Goal: Transaction & Acquisition: Obtain resource

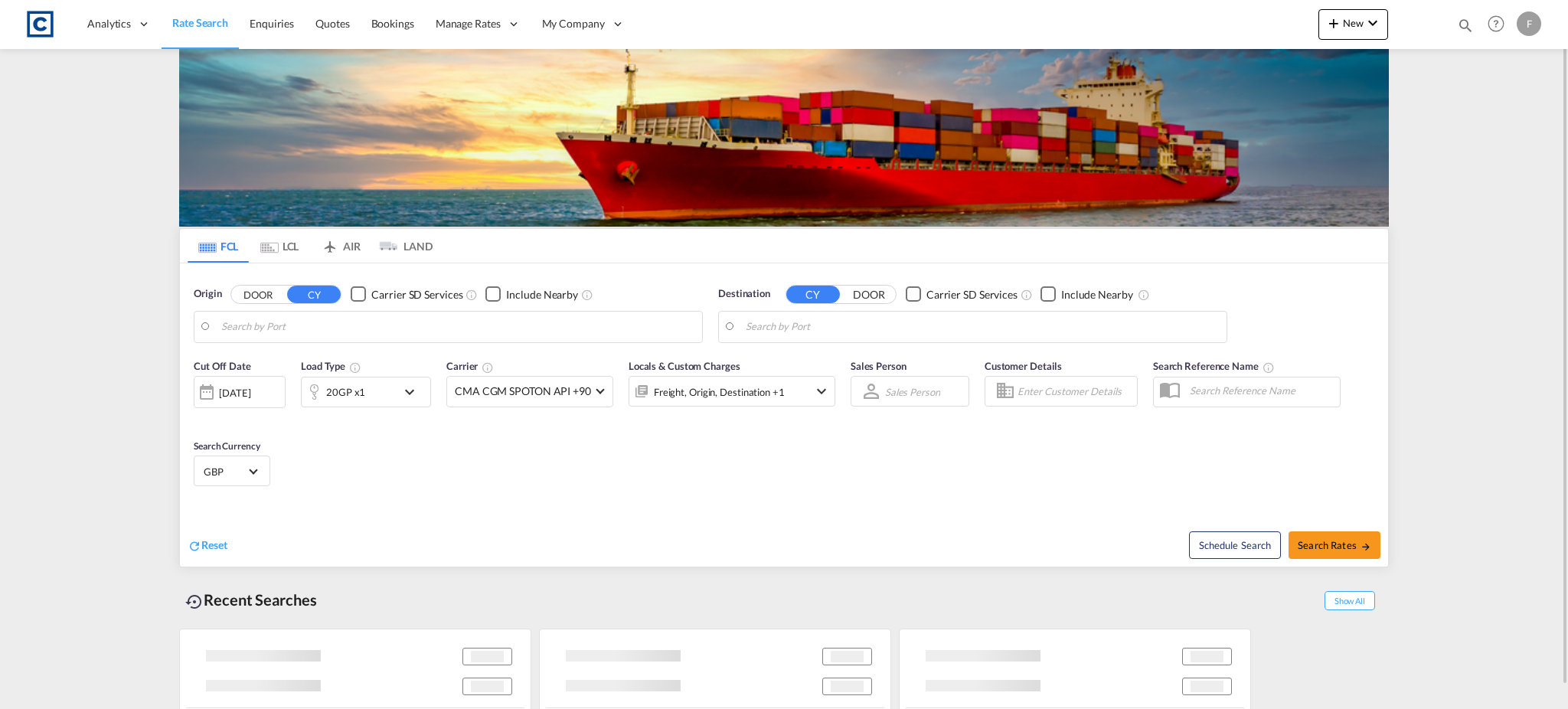
type input "[GEOGRAPHIC_DATA], GBSOU"
type input "Ad Dammam, SADMM"
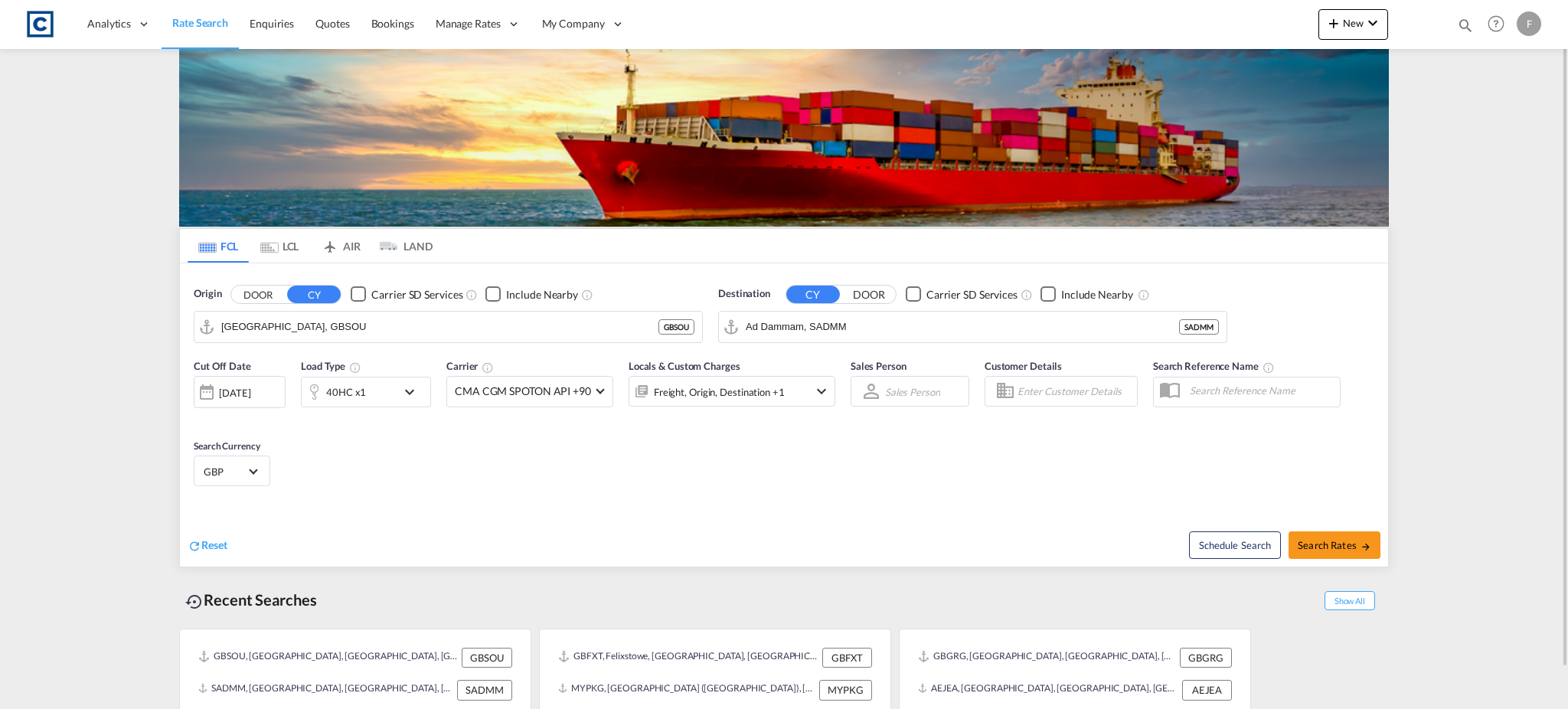
click at [270, 289] on button "DOOR" at bounding box center [258, 294] width 53 height 18
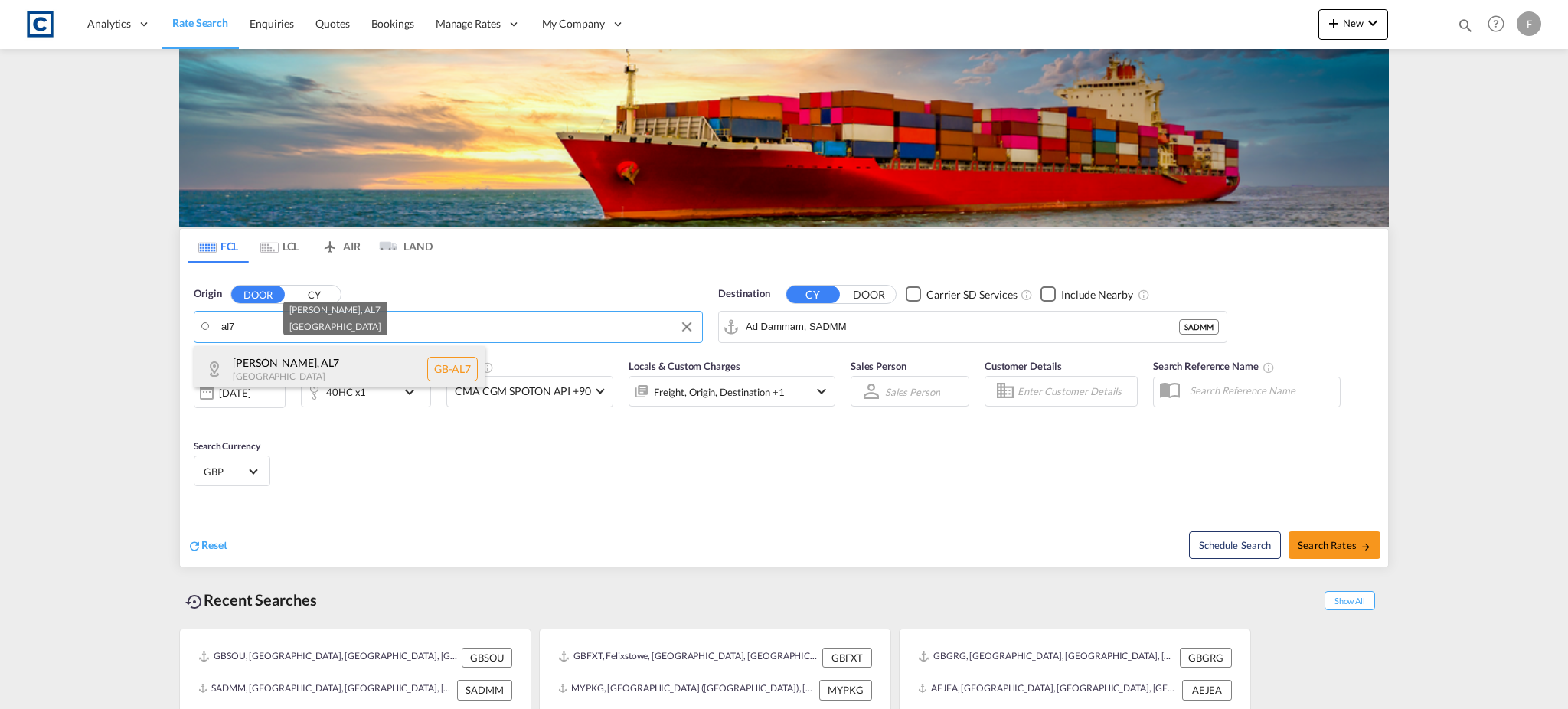
click at [337, 360] on div "Welwyn [PERSON_NAME] , [GEOGRAPHIC_DATA] [GEOGRAPHIC_DATA]-AL7" at bounding box center [340, 368] width 291 height 46
type input "GB-AL7, [PERSON_NAME]"
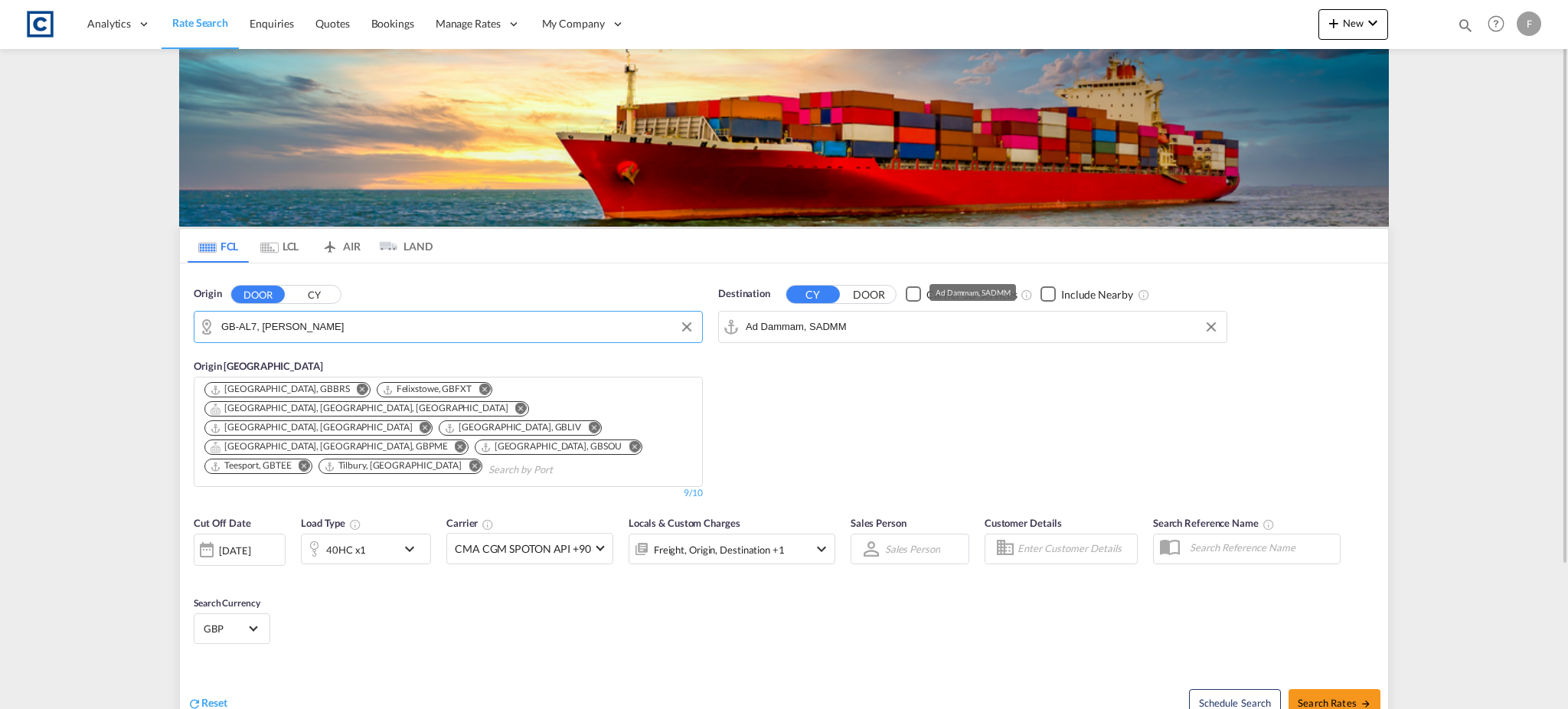
click at [782, 322] on input "Ad Dammam, SADMM" at bounding box center [982, 327] width 473 height 23
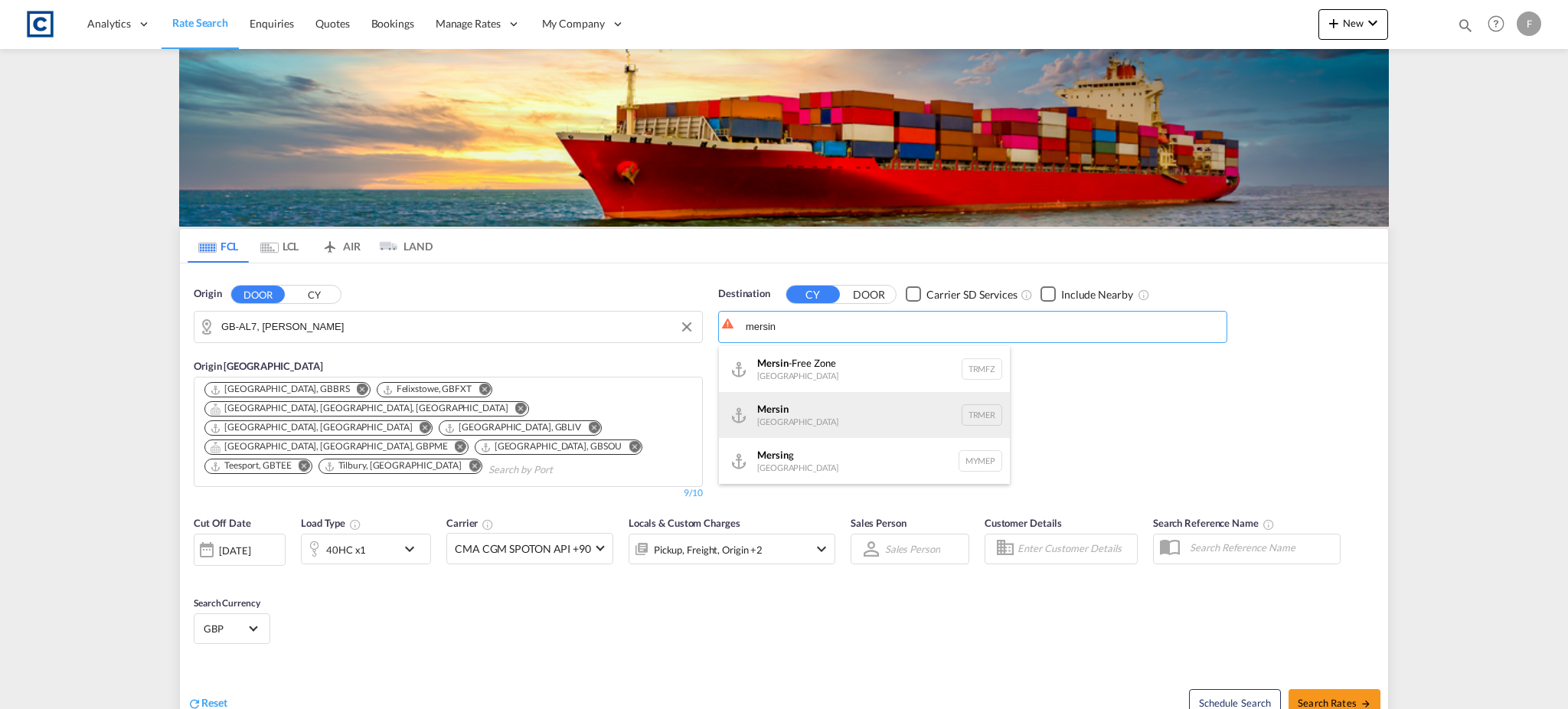
click at [813, 414] on div "Mersin [GEOGRAPHIC_DATA] TRMER" at bounding box center [865, 415] width 291 height 46
type input "Mersin, TRMER"
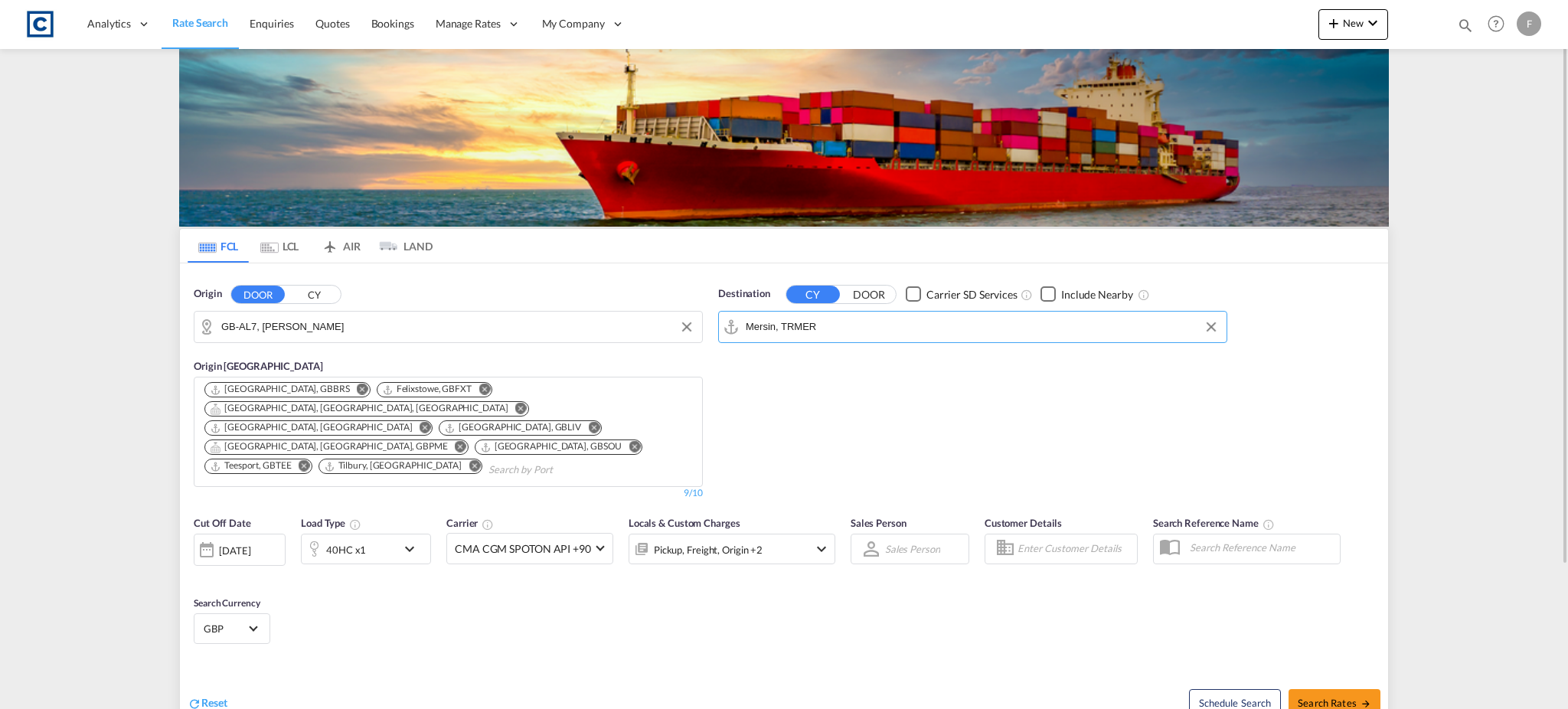
click at [374, 534] on div "40HC x1" at bounding box center [348, 549] width 95 height 31
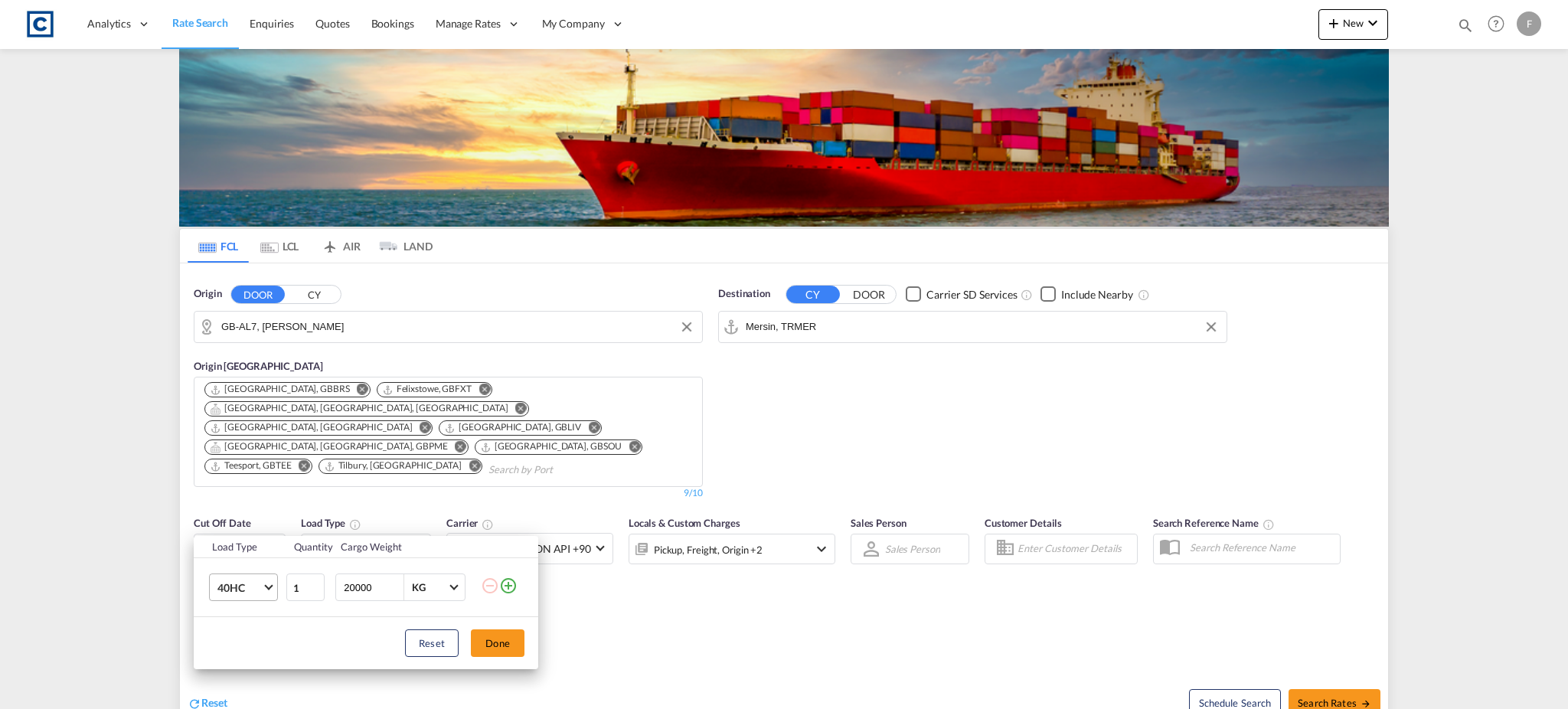
click at [248, 592] on span "40HC" at bounding box center [239, 588] width 44 height 15
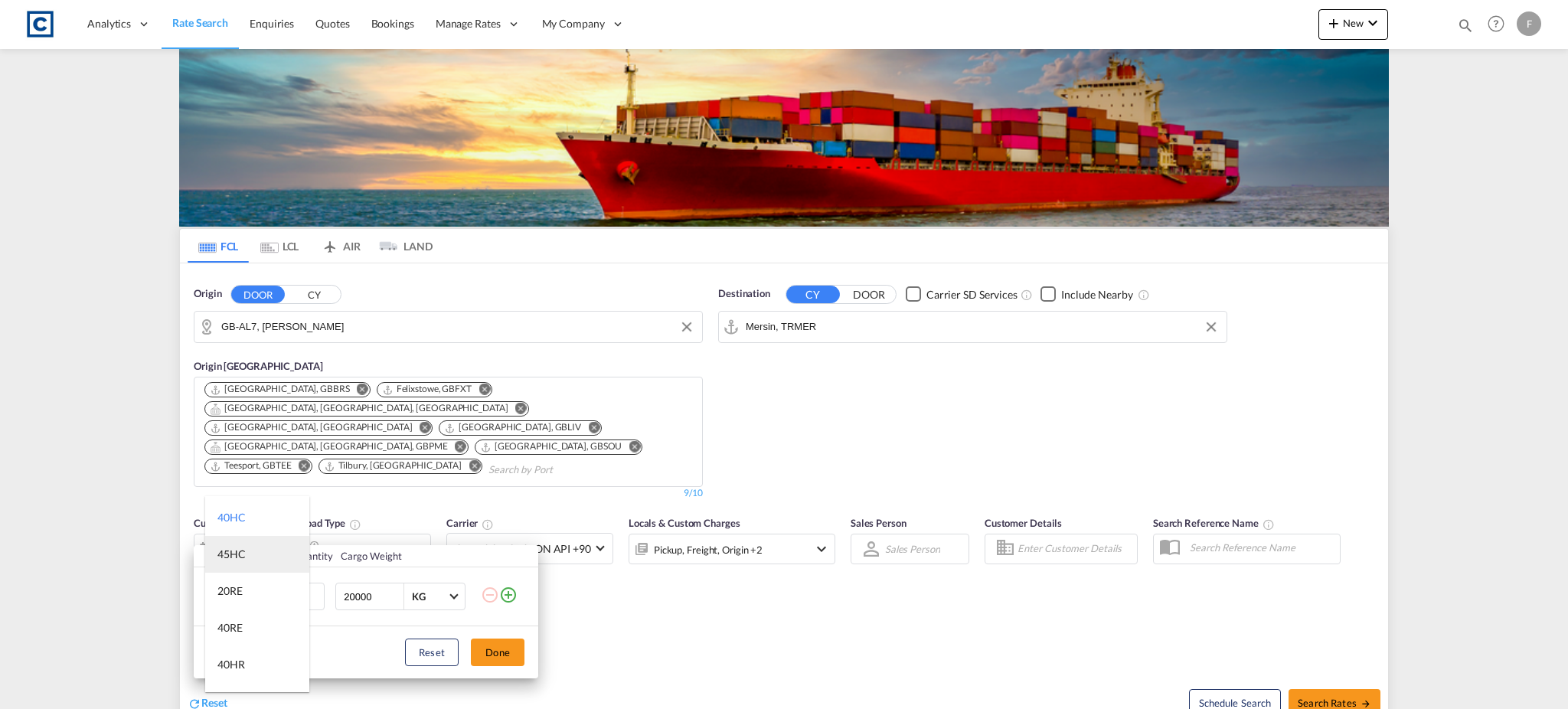
scroll to position [102, 0]
click at [258, 604] on md-option "40RE" at bounding box center [257, 596] width 104 height 37
click at [486, 653] on button "Done" at bounding box center [497, 652] width 53 height 27
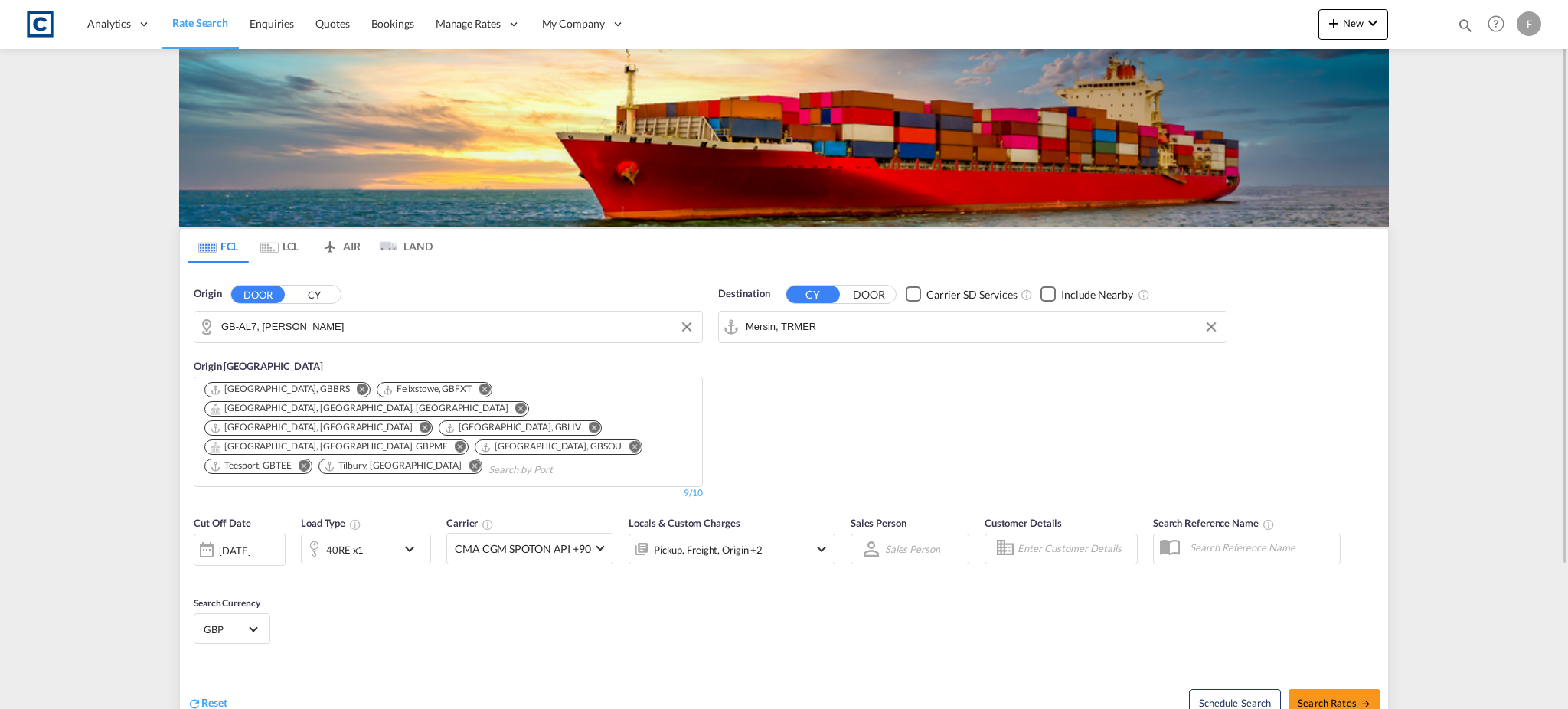
click at [258, 618] on md-select-value "GBP" at bounding box center [232, 628] width 60 height 22
click at [296, 597] on input "search" at bounding box center [317, 597] width 225 height 14
type input "eur"
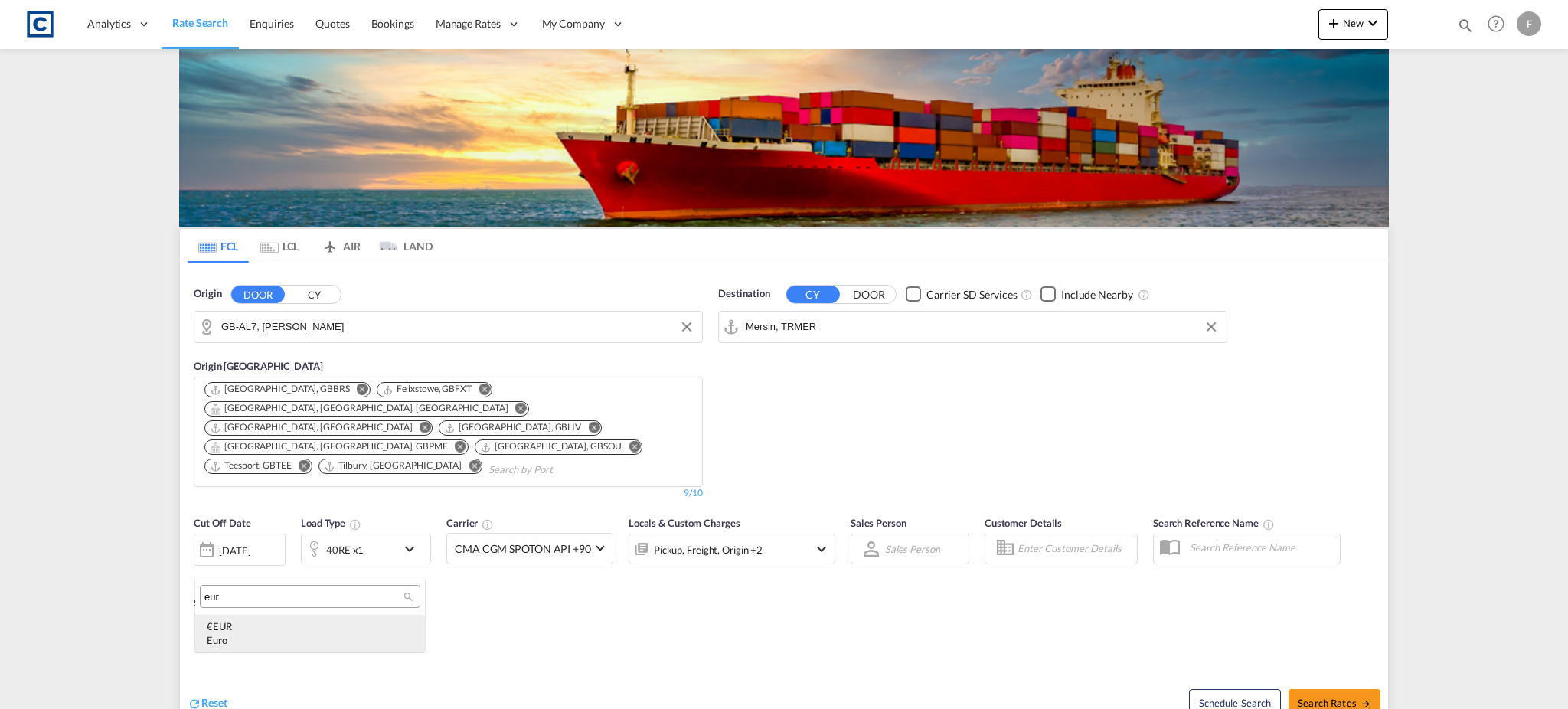
click at [291, 619] on div "€ EUR Euro" at bounding box center [310, 632] width 207 height 27
click at [1357, 697] on span "Search Rates" at bounding box center [1335, 702] width 73 height 12
type input "AL7 to TRMER / [DATE]"
